Goal: Find specific fact: Find specific fact

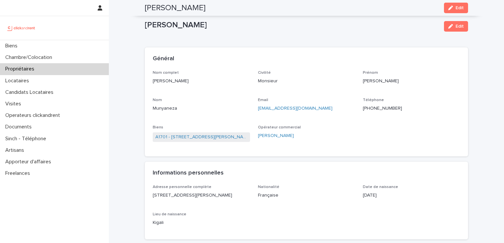
click at [24, 71] on p "Propriétaires" at bounding box center [21, 69] width 37 height 6
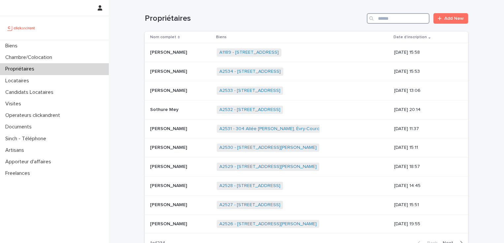
click at [402, 21] on input "Search" at bounding box center [398, 18] width 63 height 11
type input "*****"
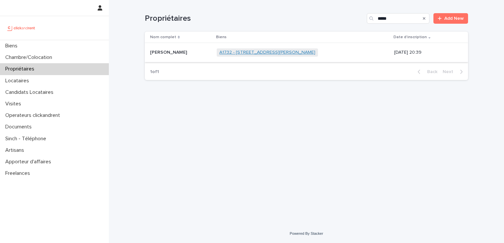
click at [273, 52] on link "A1732 - [STREET_ADDRESS][PERSON_NAME]" at bounding box center [267, 53] width 96 height 6
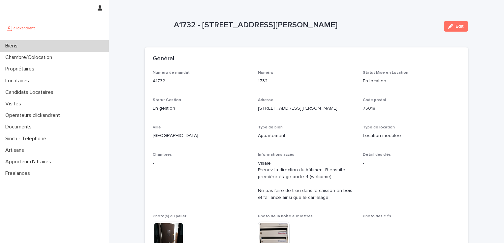
drag, startPoint x: 328, startPoint y: 25, endPoint x: 167, endPoint y: 25, distance: 160.6
click at [167, 25] on div "A1732 - [STREET_ADDRESS][PERSON_NAME] Edit" at bounding box center [306, 26] width 323 height 26
copy div "A1732 - [STREET_ADDRESS][PERSON_NAME]"
click at [34, 78] on div "Locataires" at bounding box center [54, 81] width 109 height 12
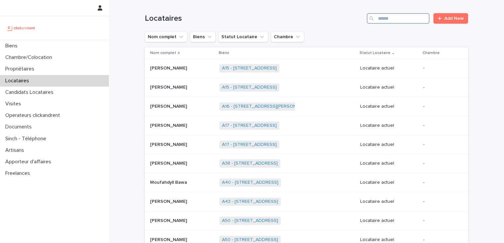
click at [388, 19] on input "Search" at bounding box center [398, 18] width 63 height 11
paste input "********"
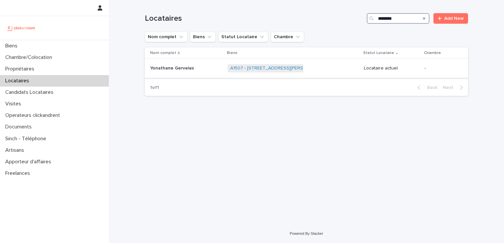
type input "********"
click at [169, 68] on p "Yonathane Gervelas" at bounding box center [172, 67] width 45 height 7
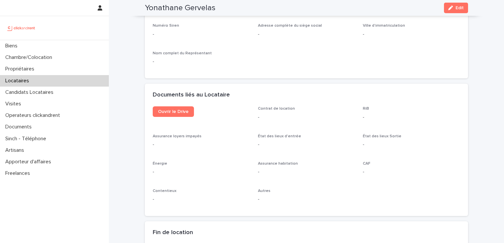
scroll to position [659, 0]
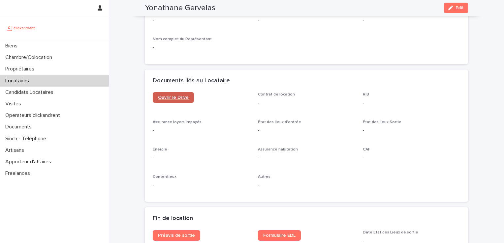
click at [179, 99] on span "Ouvrir le Drive" at bounding box center [173, 97] width 31 height 5
click at [32, 67] on p "Propriétaires" at bounding box center [21, 69] width 37 height 6
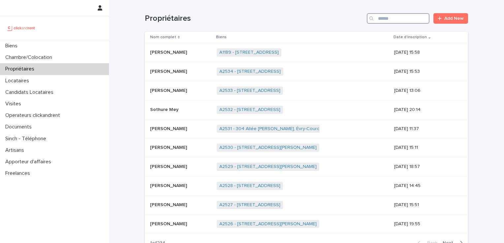
click at [392, 23] on input "Search" at bounding box center [398, 18] width 63 height 11
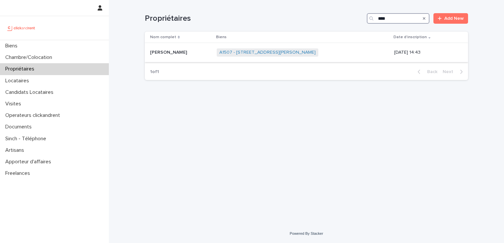
type input "****"
click at [172, 53] on p "[PERSON_NAME]" at bounding box center [169, 51] width 38 height 7
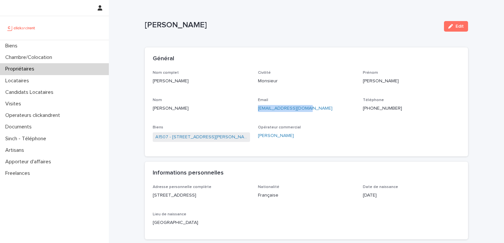
drag, startPoint x: 311, startPoint y: 109, endPoint x: 253, endPoint y: 110, distance: 57.7
click at [253, 110] on div "Nom complet [PERSON_NAME] Civilité Monsieur [PERSON_NAME] [PERSON_NAME] Email […" at bounding box center [306, 110] width 307 height 78
copy link "[EMAIL_ADDRESS][DOMAIN_NAME]"
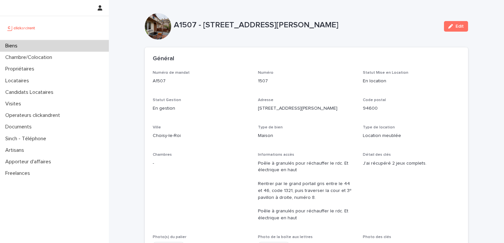
drag, startPoint x: 172, startPoint y: 21, endPoint x: 395, endPoint y: 28, distance: 222.6
click at [396, 28] on p "A1507 - [STREET_ADDRESS][PERSON_NAME]" at bounding box center [306, 25] width 265 height 10
copy p "A1507 - [STREET_ADDRESS][PERSON_NAME]"
